Goal: Transaction & Acquisition: Obtain resource

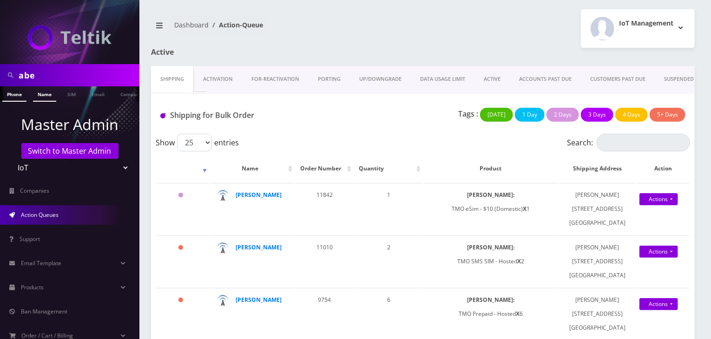
type input "abe"
click at [39, 96] on link "Name" at bounding box center [44, 93] width 23 height 15
click at [43, 98] on link "Name" at bounding box center [44, 93] width 23 height 15
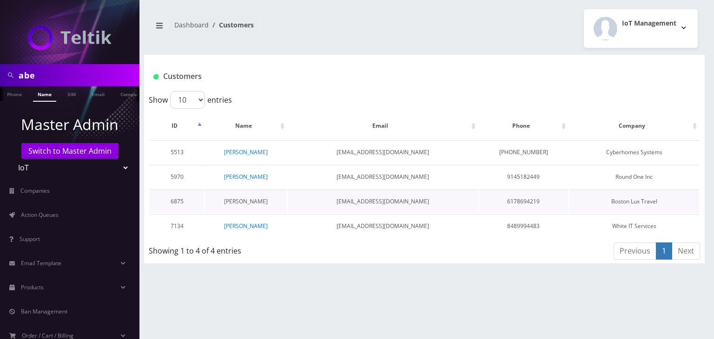
click at [244, 198] on link "Abe Zerou" at bounding box center [246, 202] width 44 height 8
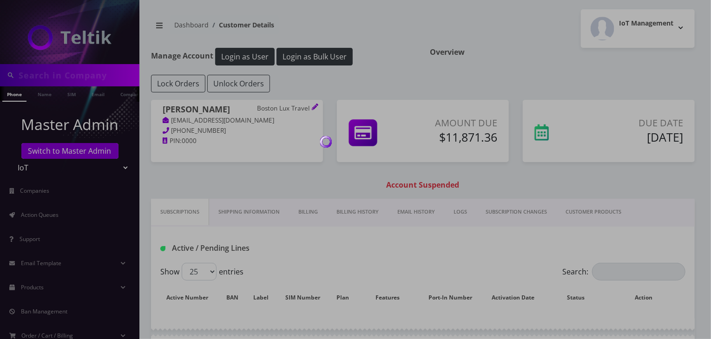
type input "abe"
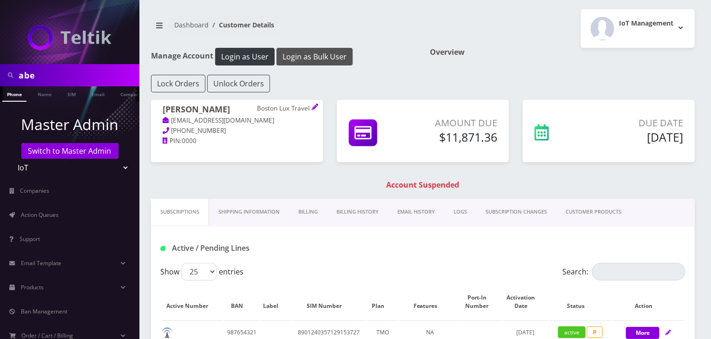
drag, startPoint x: 0, startPoint y: 0, endPoint x: 318, endPoint y: 58, distance: 323.2
click at [318, 58] on button "Login as Bulk User" at bounding box center [315, 57] width 76 height 18
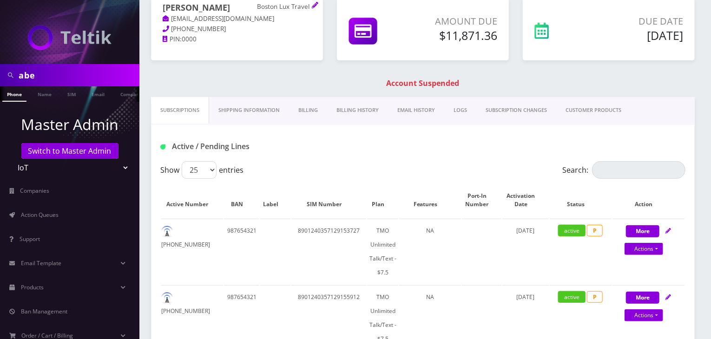
scroll to position [77, 0]
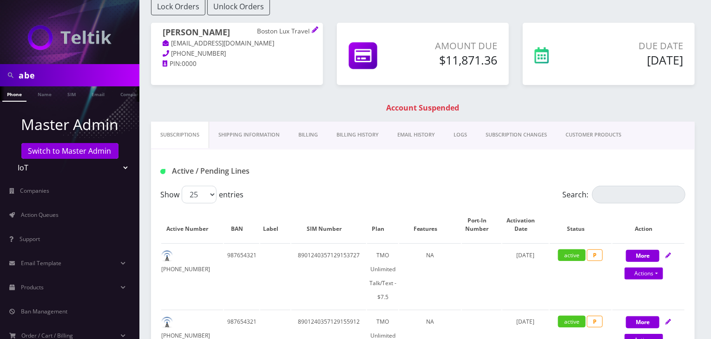
click at [511, 138] on link "SUBSCRIPTION CHANGES" at bounding box center [516, 135] width 80 height 26
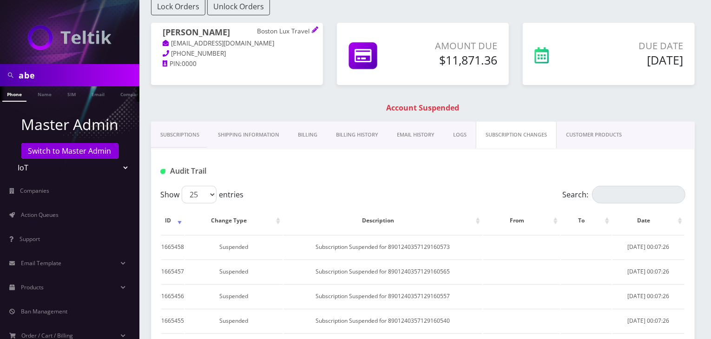
scroll to position [155, 0]
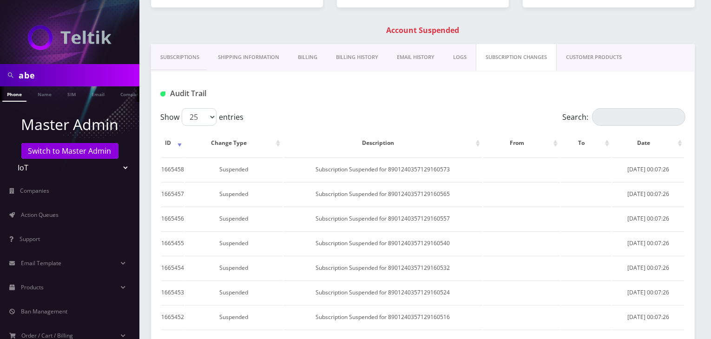
click at [181, 59] on link "Subscriptions" at bounding box center [180, 57] width 58 height 26
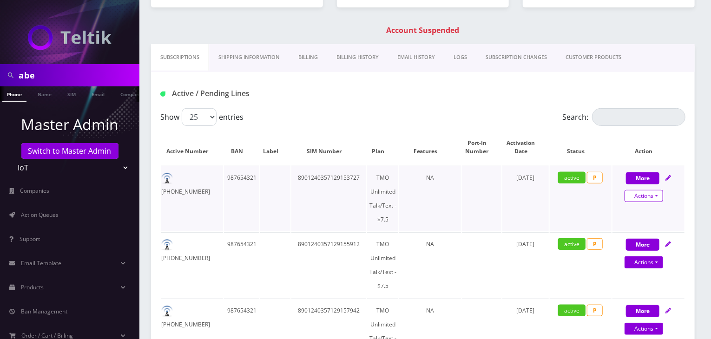
click at [629, 192] on link "Actions" at bounding box center [644, 196] width 39 height 12
select select "TMO SMS SIM"
select select "522"
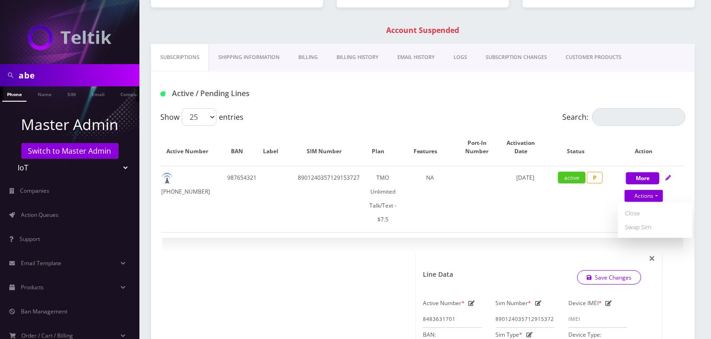
click at [381, 91] on div "Active / Pending Lines" at bounding box center [422, 93] width 539 height 15
click at [363, 106] on div "Active / Pending Lines" at bounding box center [423, 90] width 544 height 36
click at [198, 114] on select "25 50 100 250 500" at bounding box center [199, 117] width 35 height 18
click at [367, 111] on div "Show 25 50 100 250 500 entries" at bounding box center [357, 117] width 394 height 18
click at [654, 257] on span "×" at bounding box center [652, 258] width 7 height 15
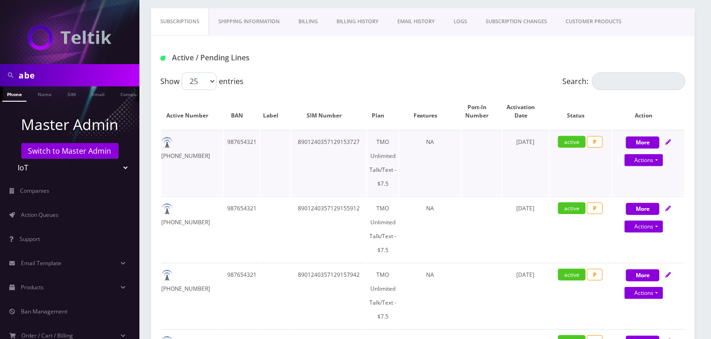
scroll to position [155, 0]
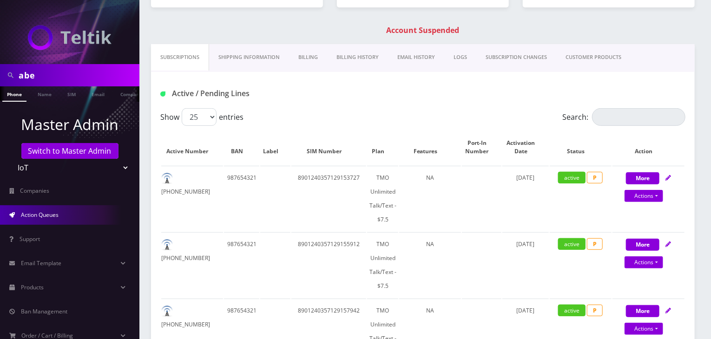
click at [59, 218] on span "Action Queues" at bounding box center [40, 215] width 38 height 8
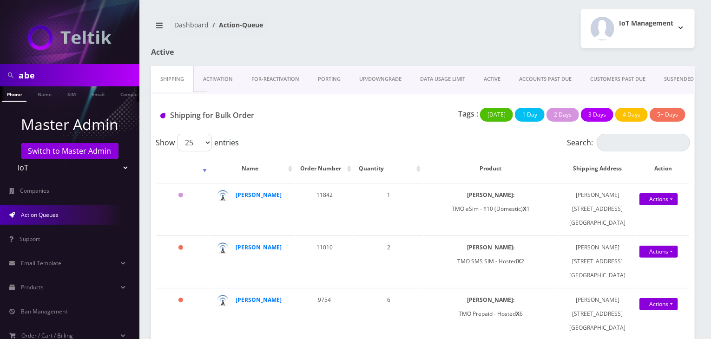
drag, startPoint x: 54, startPoint y: 76, endPoint x: 0, endPoint y: 75, distance: 53.9
click at [0, 75] on div "abe" at bounding box center [69, 75] width 139 height 22
type input "DJ Ent"
click at [41, 97] on link "Name" at bounding box center [44, 93] width 23 height 15
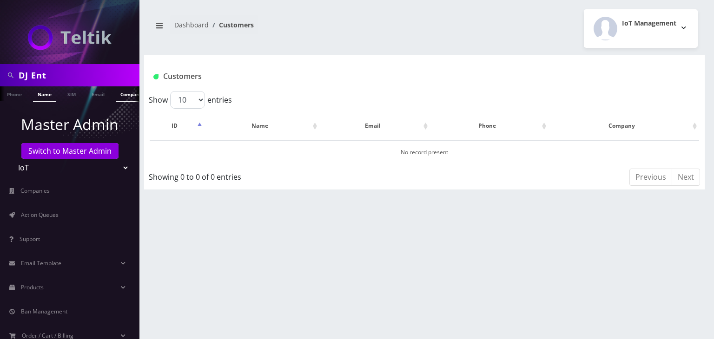
click at [117, 95] on link "Company" at bounding box center [131, 93] width 31 height 15
click at [123, 95] on link "Company" at bounding box center [131, 93] width 31 height 15
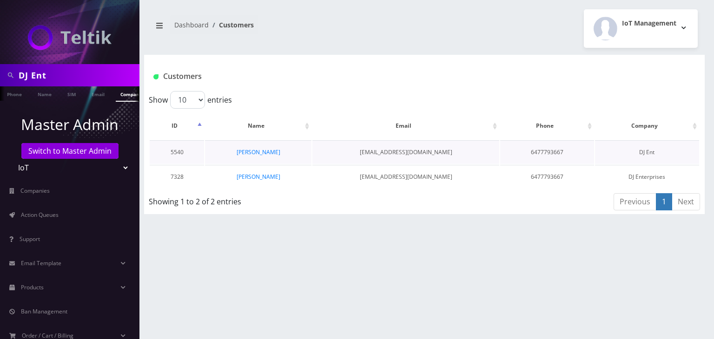
scroll to position [0, 5]
click at [259, 175] on link "[PERSON_NAME]" at bounding box center [259, 177] width 44 height 8
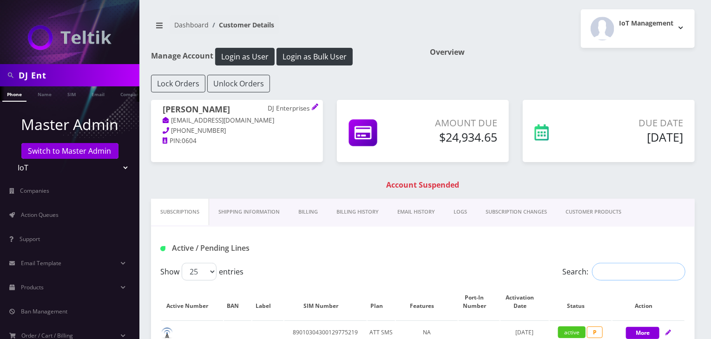
click at [608, 270] on input "Search:" at bounding box center [638, 272] width 93 height 18
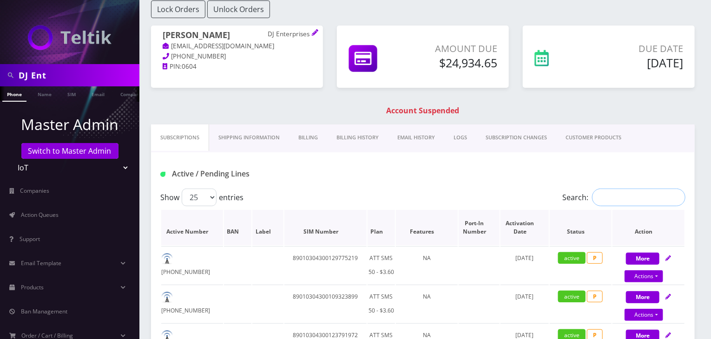
scroll to position [77, 0]
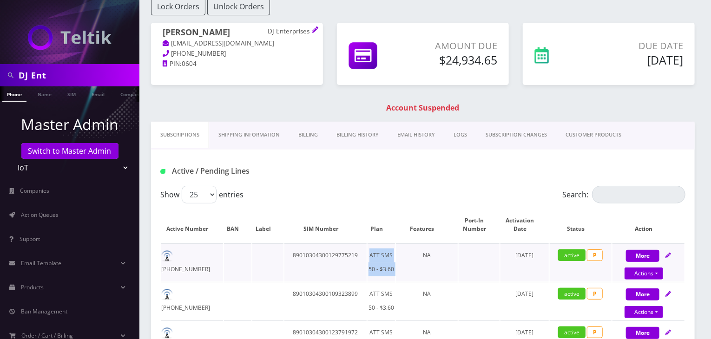
drag, startPoint x: 371, startPoint y: 253, endPoint x: 397, endPoint y: 267, distance: 29.7
click at [397, 267] on tr "447-298-5558 89010304300129775219 ATT SMS 50 - $3.60 NA August 12, 2025 active …" at bounding box center [422, 263] width 523 height 38
copy td "ATT SMS 50 - $3.60"
click at [640, 191] on input "Search:" at bounding box center [638, 195] width 93 height 18
paste input "ATT SMS 50 - $3.60"
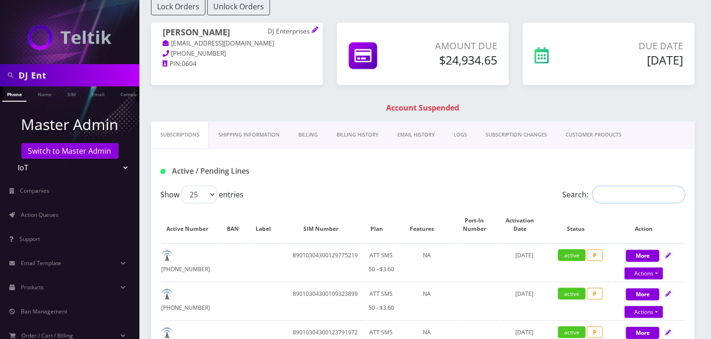
type input "ATT SMS 50 - $3.60"
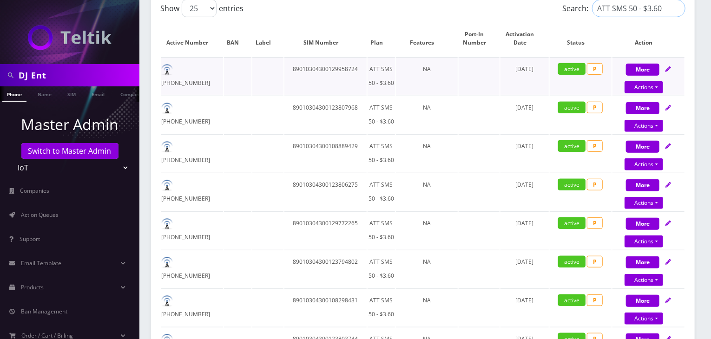
scroll to position [0, 0]
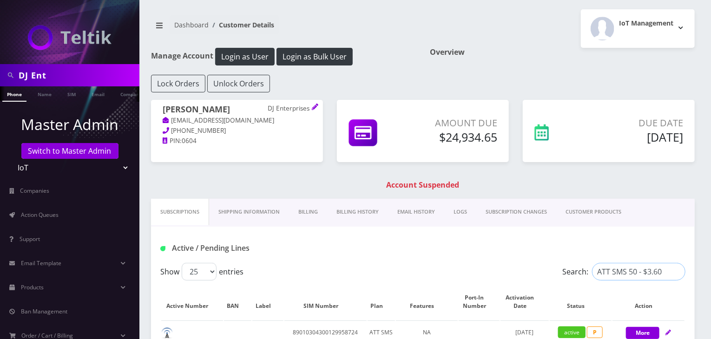
click at [678, 274] on input "ATT SMS 50 - $3.60" at bounding box center [638, 272] width 93 height 18
click at [678, 268] on input "ATT SMS 50 - $3.60" at bounding box center [638, 272] width 93 height 18
click at [677, 268] on input "ATT SMS 50 - $3.60" at bounding box center [638, 272] width 93 height 18
click at [678, 273] on input "ATT SMS 50 - $3.60" at bounding box center [638, 272] width 93 height 18
click at [628, 274] on input "Search:" at bounding box center [638, 272] width 93 height 18
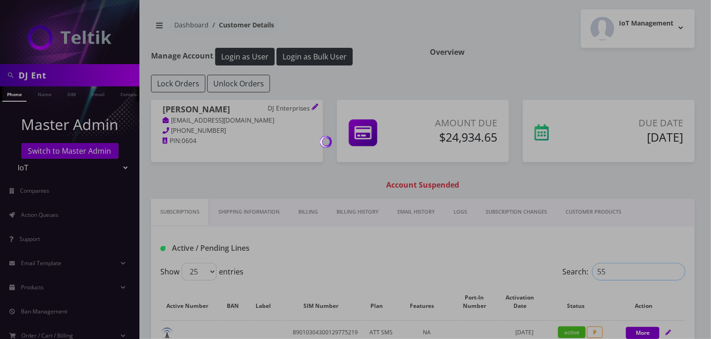
type input "5"
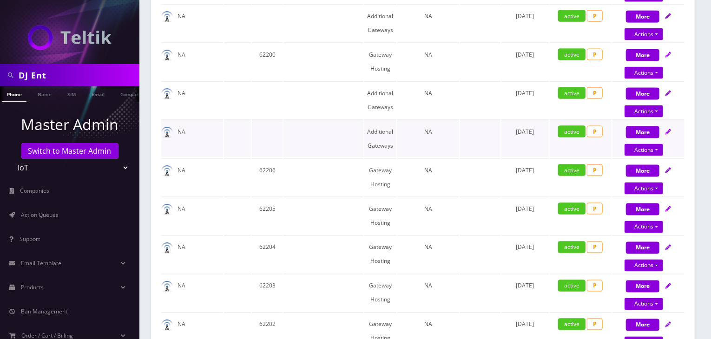
scroll to position [498, 0]
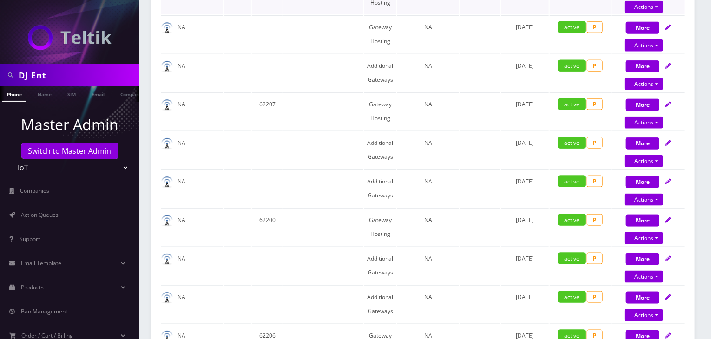
type input "gateway"
drag, startPoint x: 66, startPoint y: 82, endPoint x: 7, endPoint y: 82, distance: 60.0
click at [7, 82] on div "DJ Ent" at bounding box center [69, 75] width 135 height 18
type input "rear view safety"
click at [43, 89] on link "Name" at bounding box center [44, 93] width 23 height 15
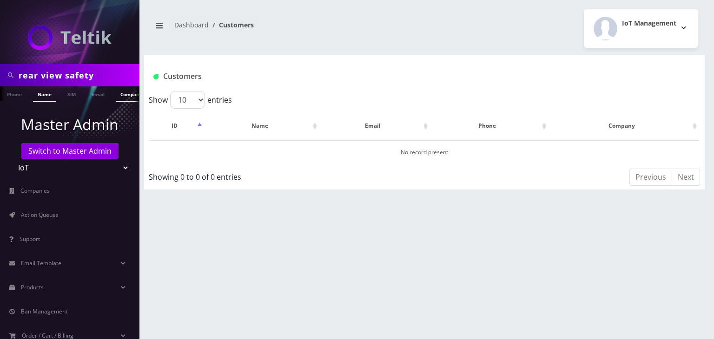
click at [120, 95] on link "Company" at bounding box center [131, 93] width 31 height 15
click at [111, 93] on link "Customer" at bounding box center [121, 93] width 32 height 15
drag, startPoint x: 95, startPoint y: 76, endPoint x: 40, endPoint y: 74, distance: 54.9
click at [40, 74] on input "rear view safety" at bounding box center [78, 75] width 119 height 18
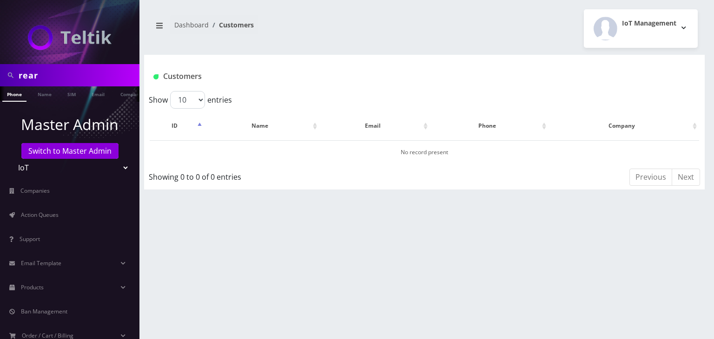
type input "rear"
click at [51, 108] on ul "Master Admin Switch to Master Admin Teltik Production My Link Mobile VennMobile…" at bounding box center [69, 254] width 139 height 304
click at [125, 92] on link "Company" at bounding box center [131, 93] width 31 height 15
click at [112, 96] on link "Customer" at bounding box center [121, 93] width 32 height 15
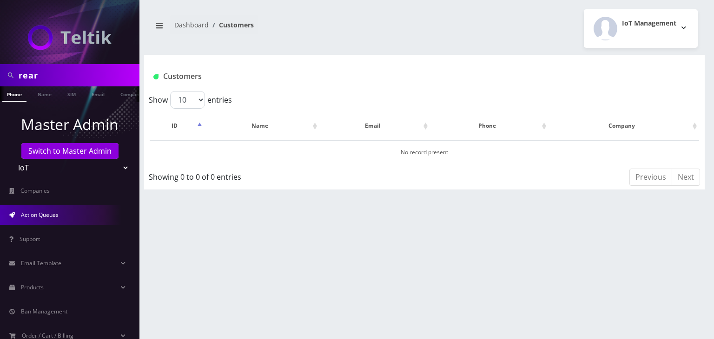
click at [23, 224] on link "Action Queues" at bounding box center [69, 215] width 139 height 20
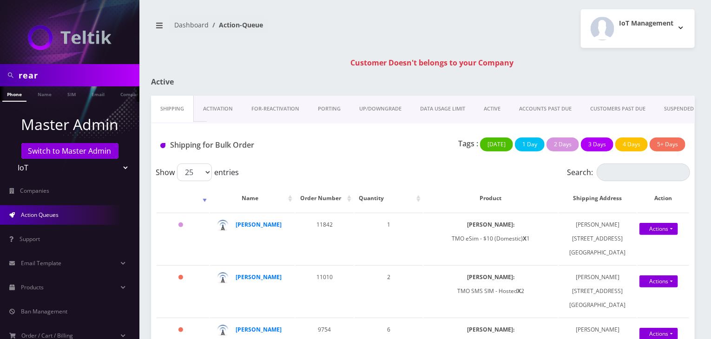
click at [103, 170] on select "Teltik Production My Link Mobile VennMobile Unlimited Advanced LTE [PERSON_NAME…" at bounding box center [70, 168] width 119 height 18
select select "1"
click at [11, 159] on select "Teltik Production My Link Mobile VennMobile Unlimited Advanced LTE [PERSON_NAME…" at bounding box center [70, 168] width 119 height 18
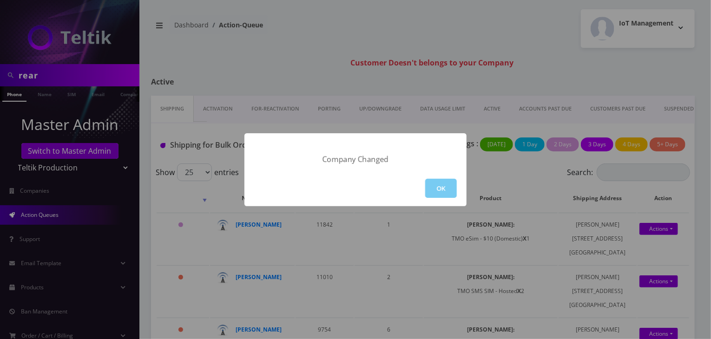
click at [456, 185] on button "OK" at bounding box center [441, 188] width 32 height 19
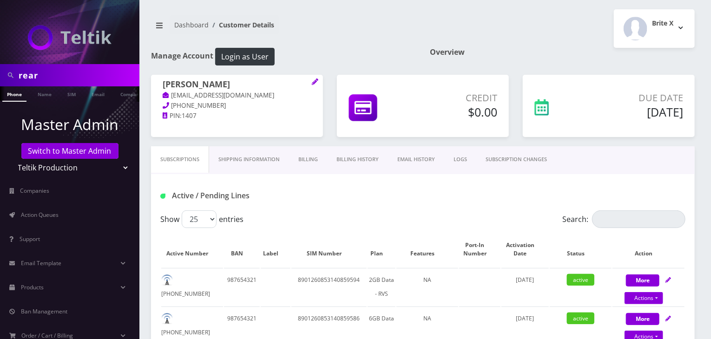
click at [493, 161] on link "SUBSCRIPTION CHANGES" at bounding box center [516, 159] width 80 height 26
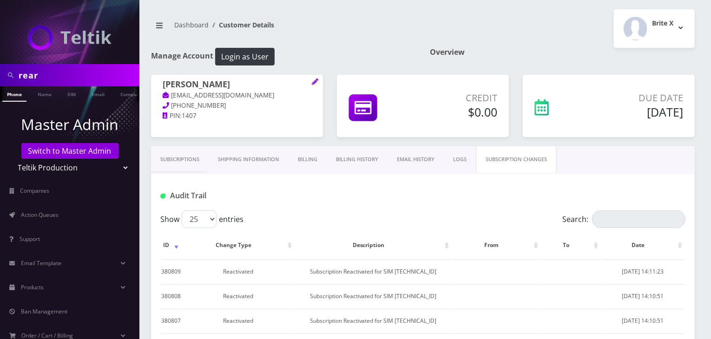
click at [197, 160] on link "Subscriptions" at bounding box center [180, 159] width 58 height 26
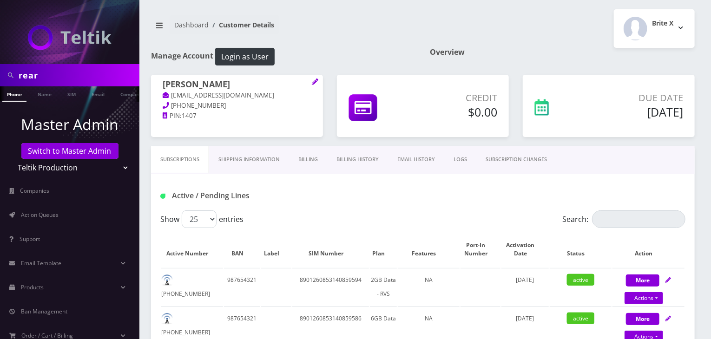
click at [511, 165] on link "SUBSCRIPTION CHANGES" at bounding box center [516, 159] width 80 height 26
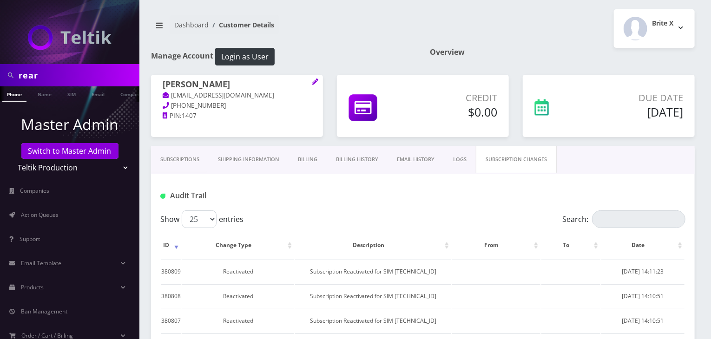
click at [357, 168] on link "Billing History" at bounding box center [357, 159] width 61 height 26
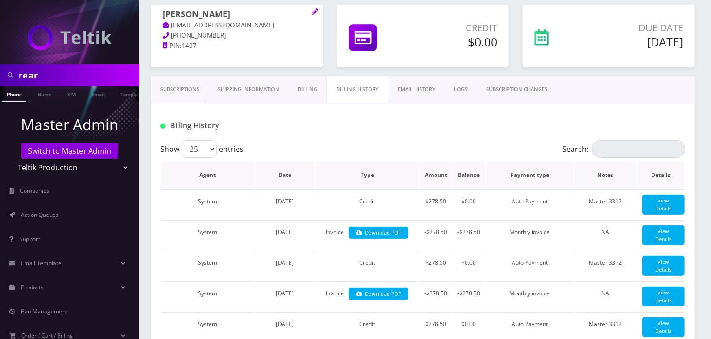
scroll to position [77, 0]
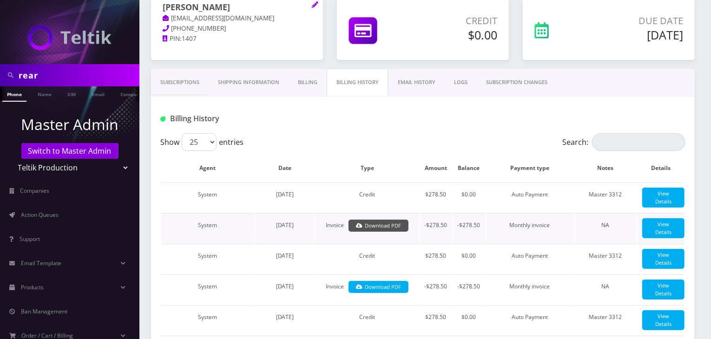
click at [361, 230] on link "Download PDF" at bounding box center [379, 226] width 60 height 13
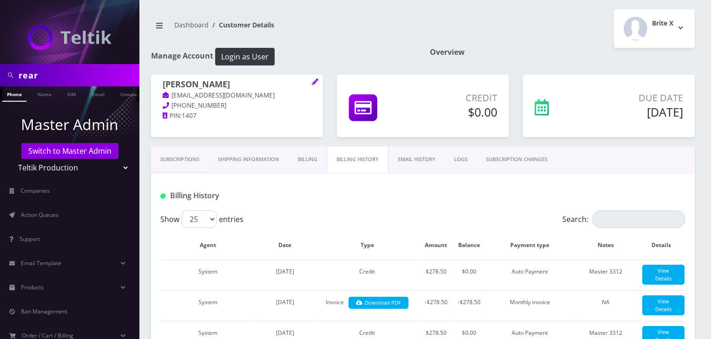
click at [76, 165] on select "Teltik Production My Link Mobile VennMobile Unlimited Advanced LTE [PERSON_NAME…" at bounding box center [70, 168] width 119 height 18
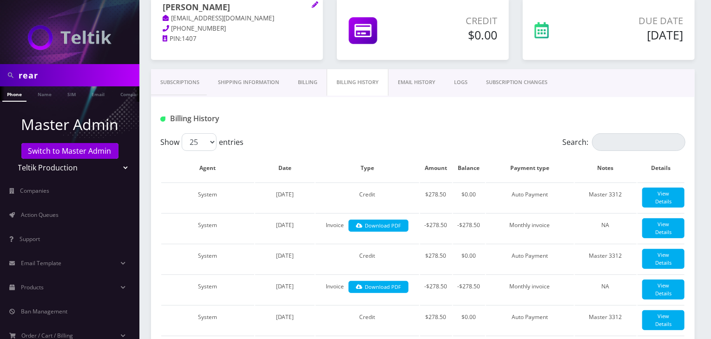
scroll to position [77, 0]
select select "13"
click at [11, 159] on select "Teltik Production My Link Mobile VennMobile Unlimited Advanced LTE [PERSON_NAME…" at bounding box center [70, 168] width 119 height 18
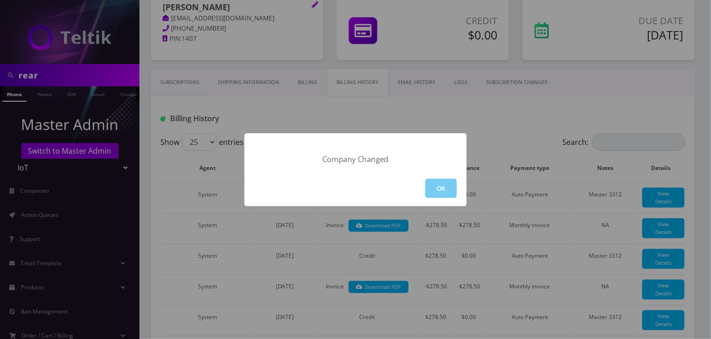
click at [434, 185] on button "OK" at bounding box center [441, 188] width 32 height 19
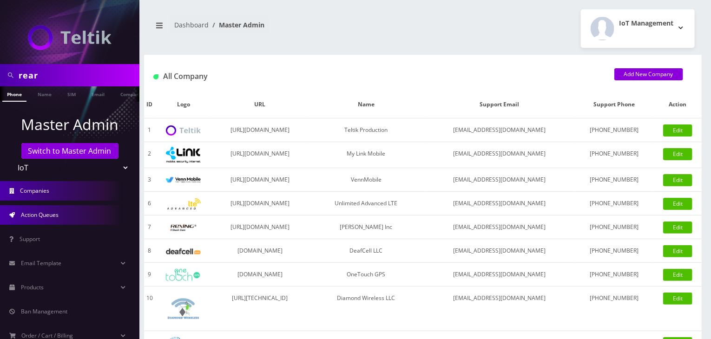
click at [49, 216] on span "Action Queues" at bounding box center [40, 215] width 38 height 8
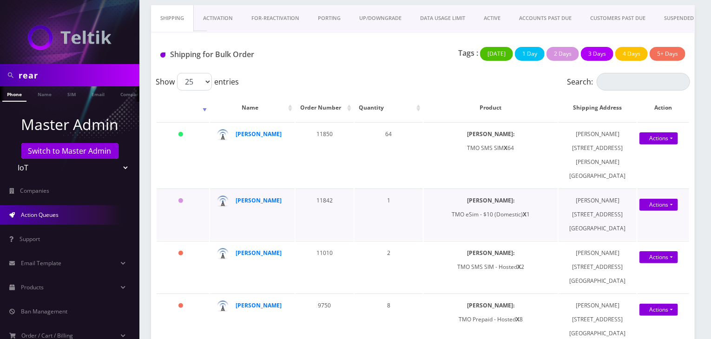
scroll to position [77, 0]
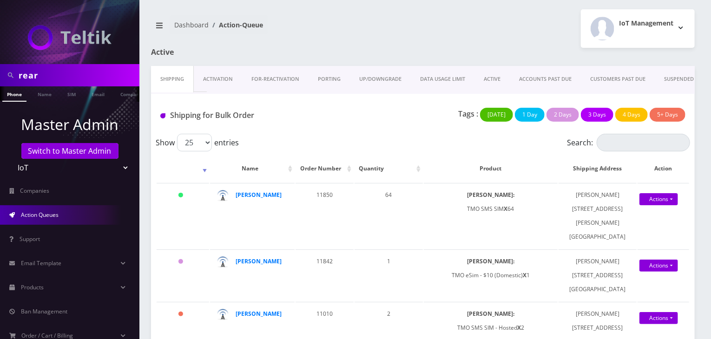
scroll to position [0, 5]
